Goal: Task Accomplishment & Management: Manage account settings

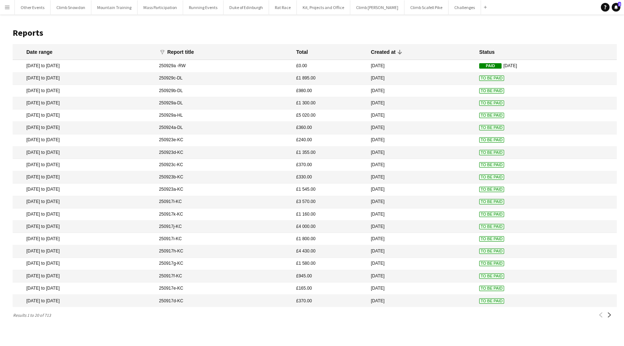
click at [2, 5] on button "Menu" at bounding box center [7, 7] width 14 height 14
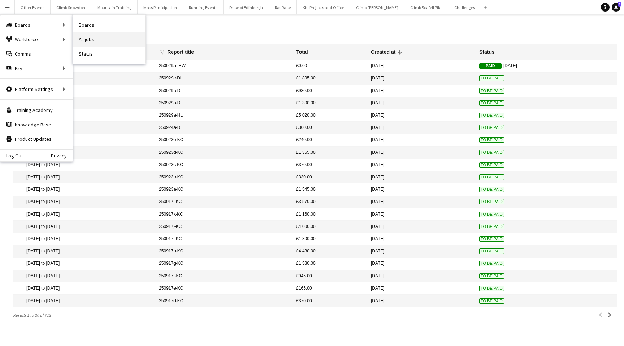
click at [89, 41] on link "All jobs" at bounding box center [109, 39] width 72 height 14
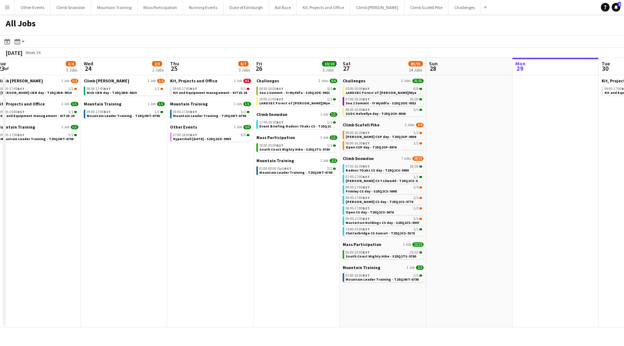
scroll to position [0, 183]
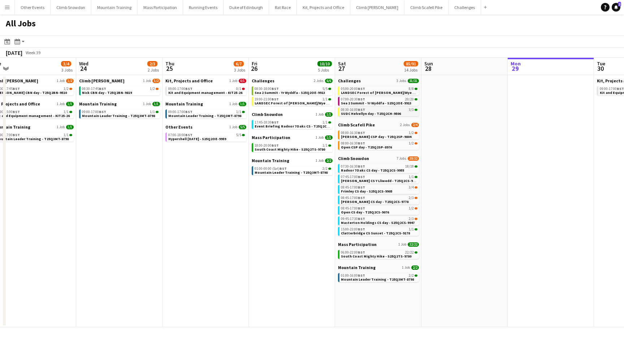
click at [361, 111] on span "BST" at bounding box center [361, 109] width 7 height 5
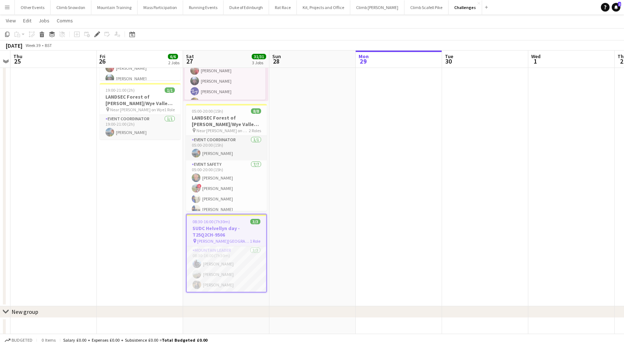
scroll to position [116, 0]
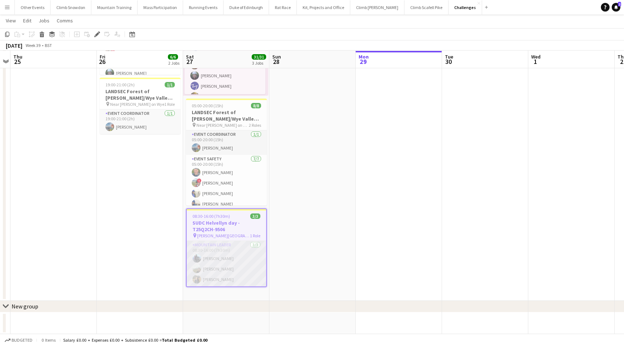
click at [216, 258] on app-card-role "Mountain Leader [DATE] 08:30-16:00 (7h30m) [PERSON_NAME] [PERSON_NAME] [PERSON_…" at bounding box center [226, 264] width 79 height 46
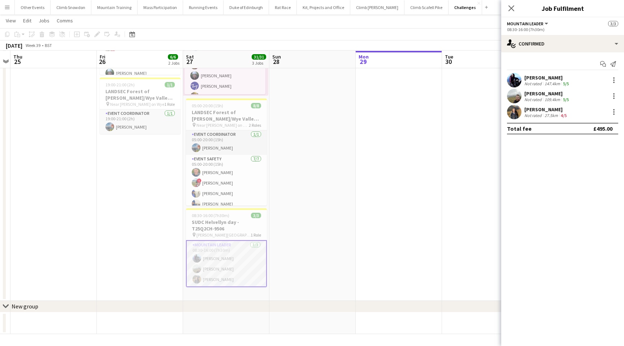
click at [537, 77] on div "[PERSON_NAME]" at bounding box center [548, 77] width 46 height 7
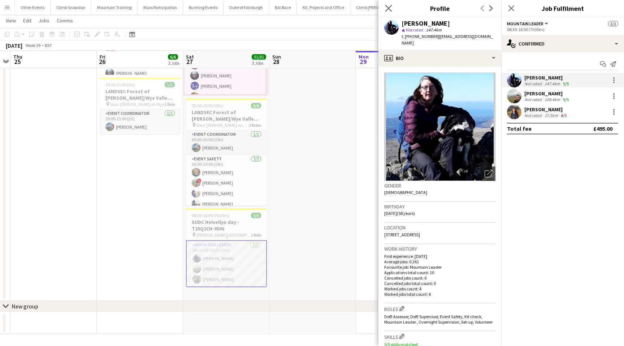
click at [384, 9] on app-icon "Close pop-in" at bounding box center [389, 8] width 10 height 10
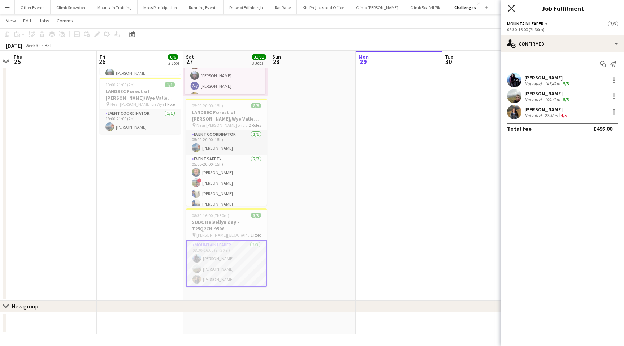
click at [514, 9] on icon "Close pop-in" at bounding box center [511, 8] width 7 height 7
